Goal: Task Accomplishment & Management: Use online tool/utility

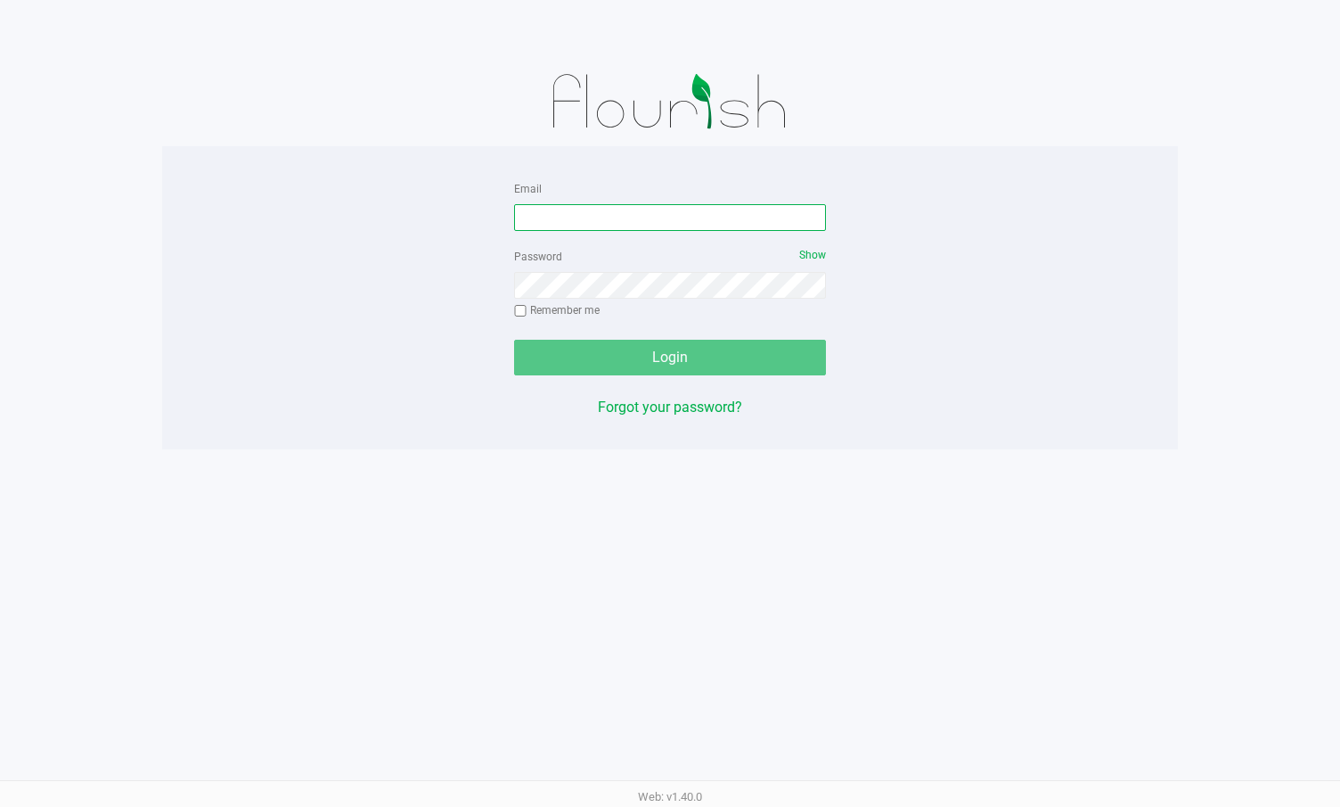
click at [675, 213] on input "Email" at bounding box center [670, 217] width 312 height 27
type input "[EMAIL_ADDRESS][DOMAIN_NAME]"
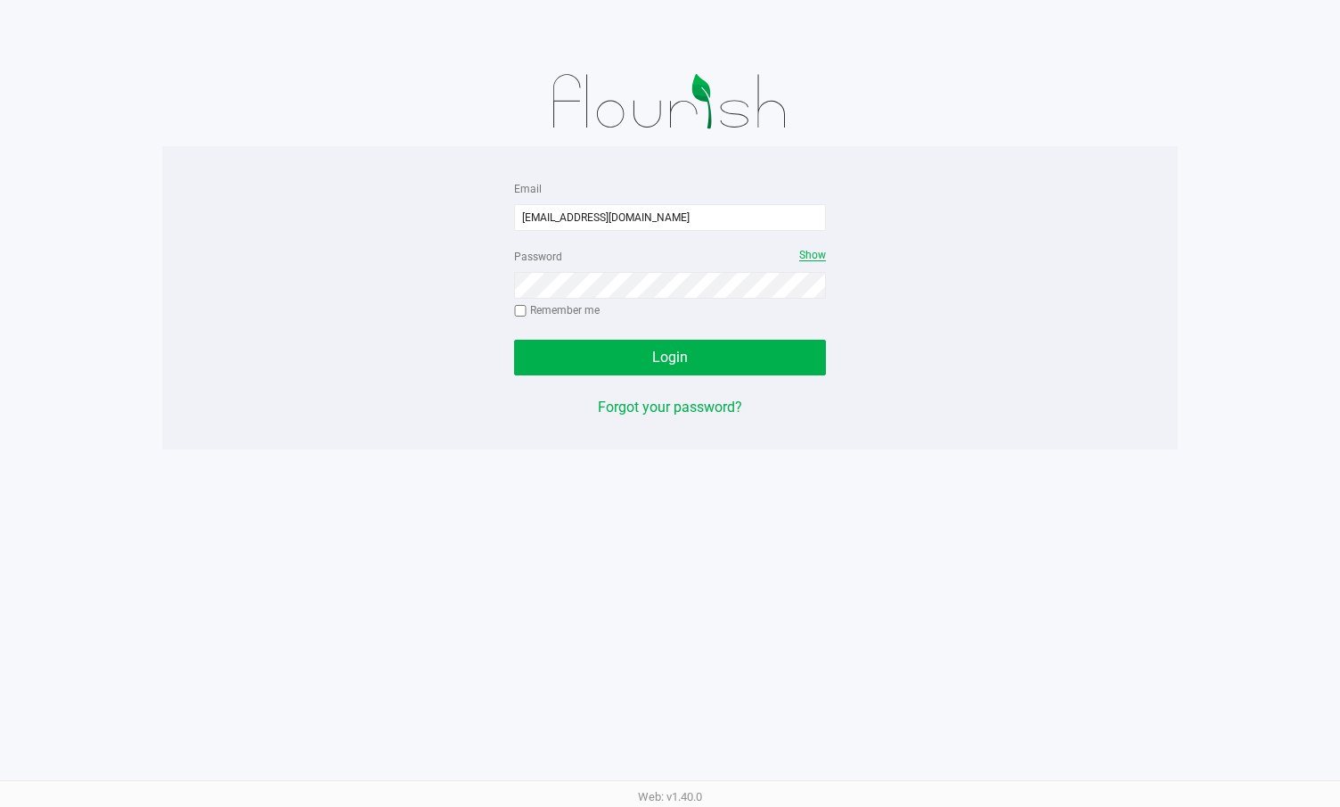
click at [815, 258] on span "Show" at bounding box center [812, 255] width 27 height 12
click at [718, 348] on button "Login" at bounding box center [670, 358] width 312 height 36
click at [695, 352] on button "Login" at bounding box center [670, 358] width 312 height 36
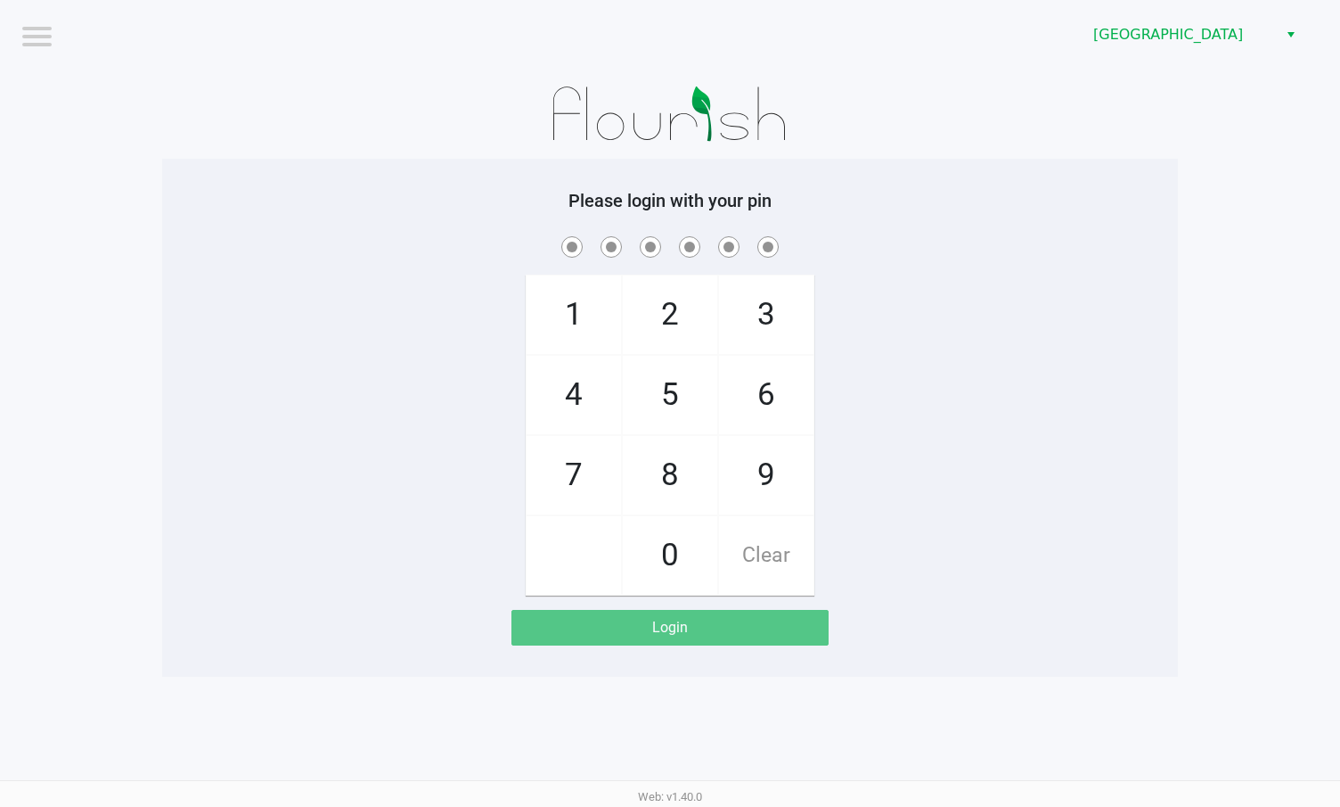
click at [1118, 295] on div "1 4 7 2 5 8 0 3 6 9 Clear" at bounding box center [670, 414] width 1016 height 363
checkbox input "true"
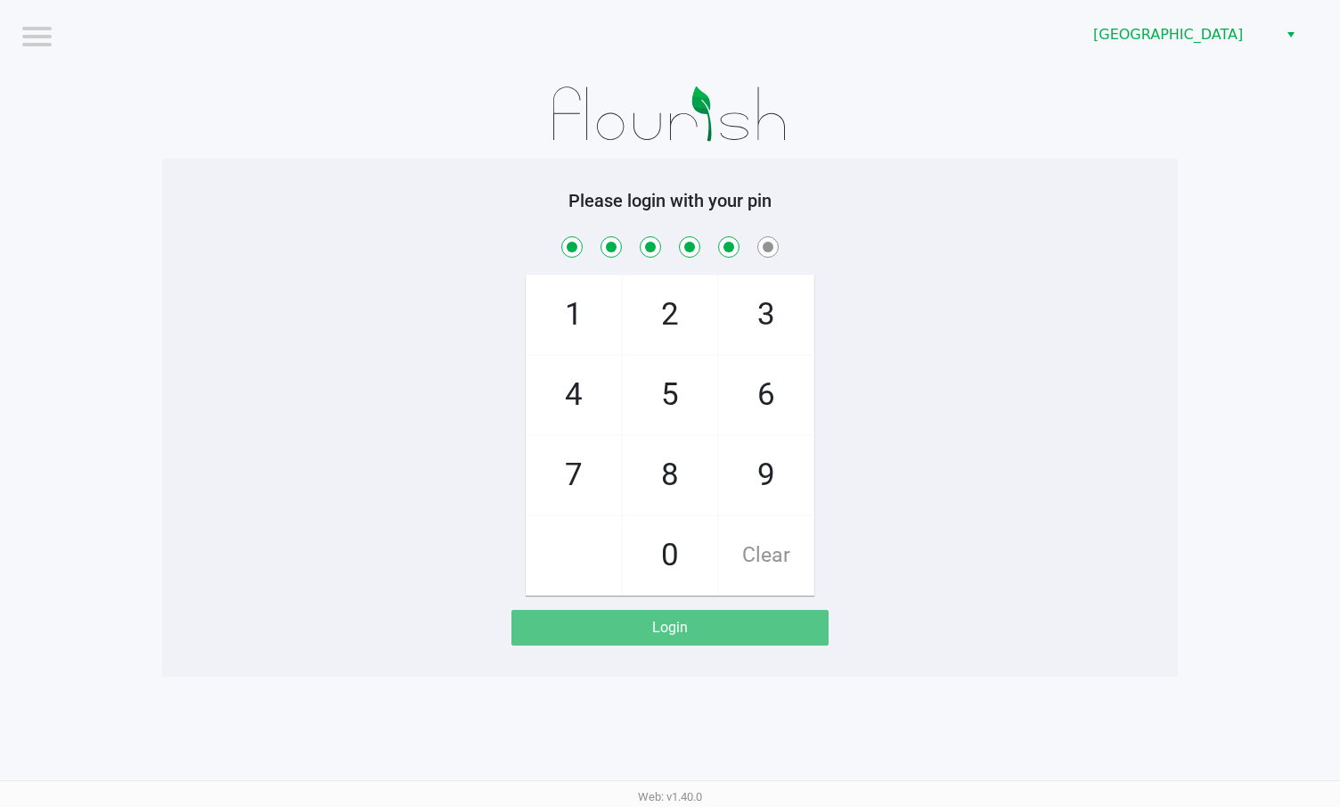
checkbox input "true"
